Goal: Information Seeking & Learning: Learn about a topic

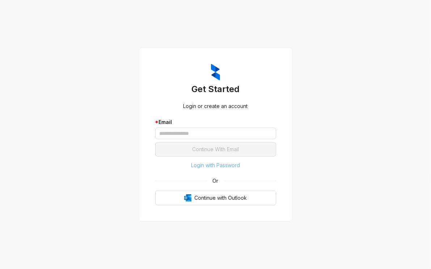
click at [207, 167] on span "Login with Password" at bounding box center [215, 165] width 49 height 8
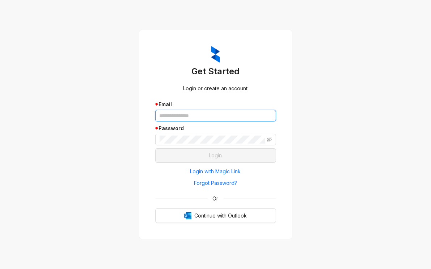
click at [186, 121] on input "text" at bounding box center [215, 116] width 121 height 12
type input "**********"
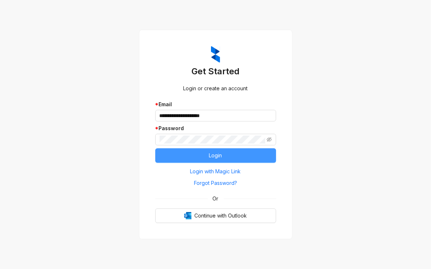
click at [214, 152] on span "Login" at bounding box center [215, 155] width 13 height 8
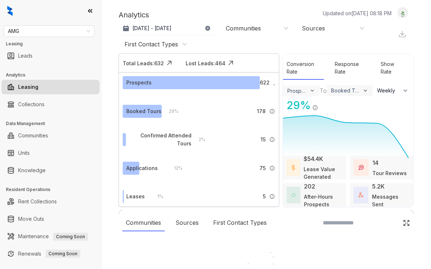
select select "******"
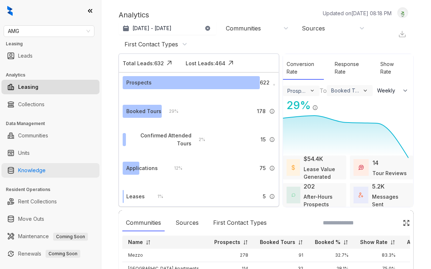
click at [46, 170] on link "Knowledge" at bounding box center [32, 170] width 28 height 14
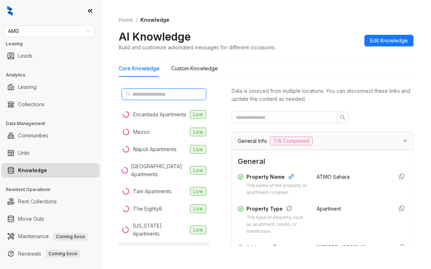
click at [167, 96] on input "text" at bounding box center [165, 94] width 64 height 8
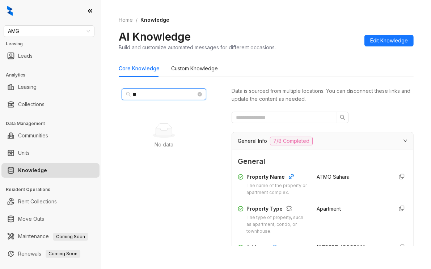
type input "***"
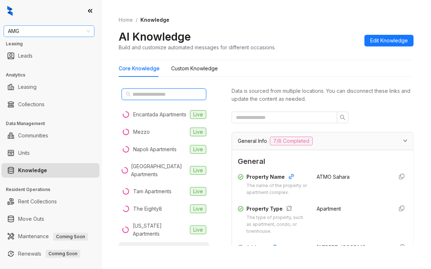
click at [56, 30] on span "AMG" at bounding box center [49, 31] width 82 height 11
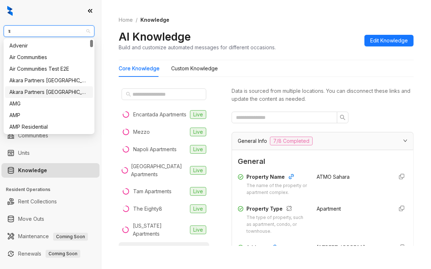
type input "**"
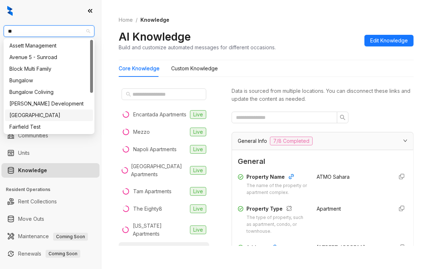
scroll to position [36, 0]
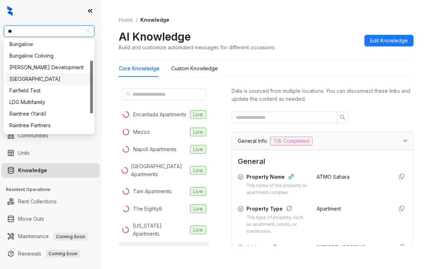
click at [32, 81] on div "[GEOGRAPHIC_DATA]" at bounding box center [48, 79] width 79 height 8
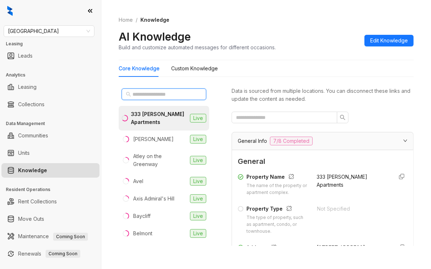
click at [143, 93] on input "text" at bounding box center [165, 94] width 64 height 8
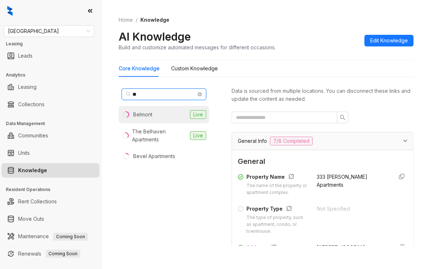
type input "**"
click at [157, 114] on li "Belmont Live" at bounding box center [164, 114] width 91 height 17
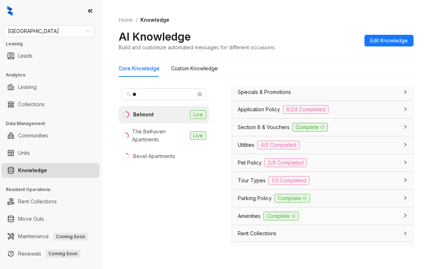
scroll to position [616, 0]
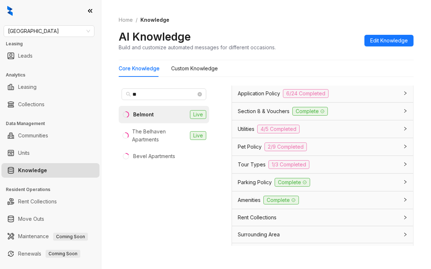
click at [272, 120] on div "Section 8 & Vouchers Complete" at bounding box center [322, 110] width 181 height 17
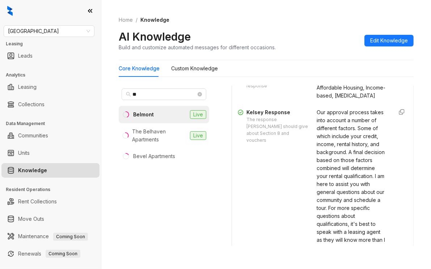
scroll to position [652, 0]
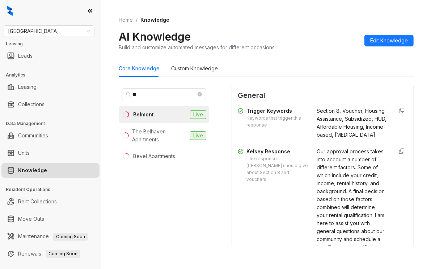
click at [269, 79] on span "Section 8 & Vouchers" at bounding box center [264, 75] width 52 height 8
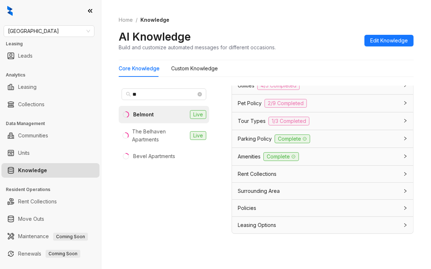
scroll to position [23, 0]
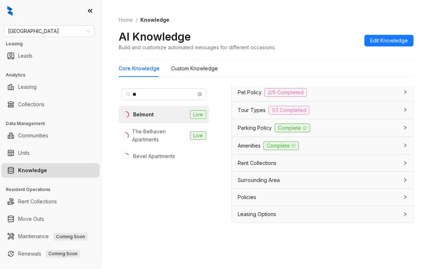
click at [269, 211] on span "Leasing Options" at bounding box center [257, 214] width 38 height 8
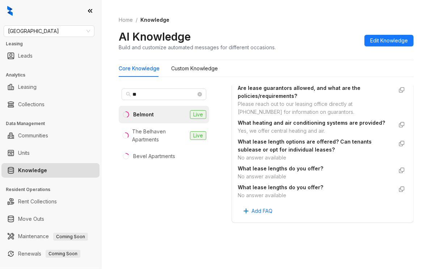
scroll to position [792, 0]
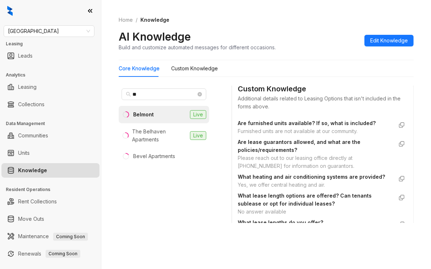
click at [257, 56] on div "Policies" at bounding box center [318, 52] width 161 height 8
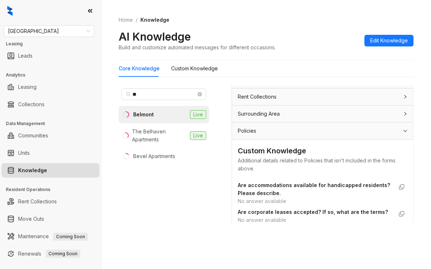
scroll to position [756, 0]
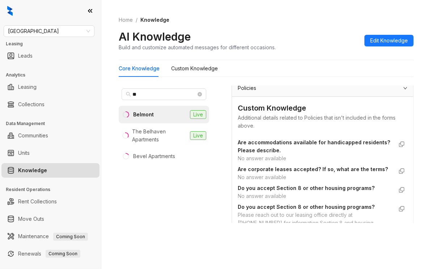
click at [262, 75] on span "Surrounding Area" at bounding box center [259, 71] width 42 height 8
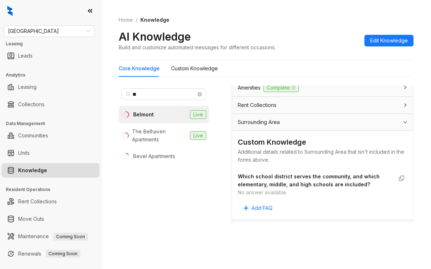
scroll to position [611, 0]
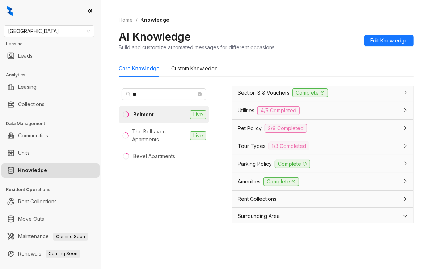
click at [390, 7] on div "Home / Knowledge AI Knowledge Build and customize automated messages for differ…" at bounding box center [266, 33] width 295 height 53
